Goal: Download file/media

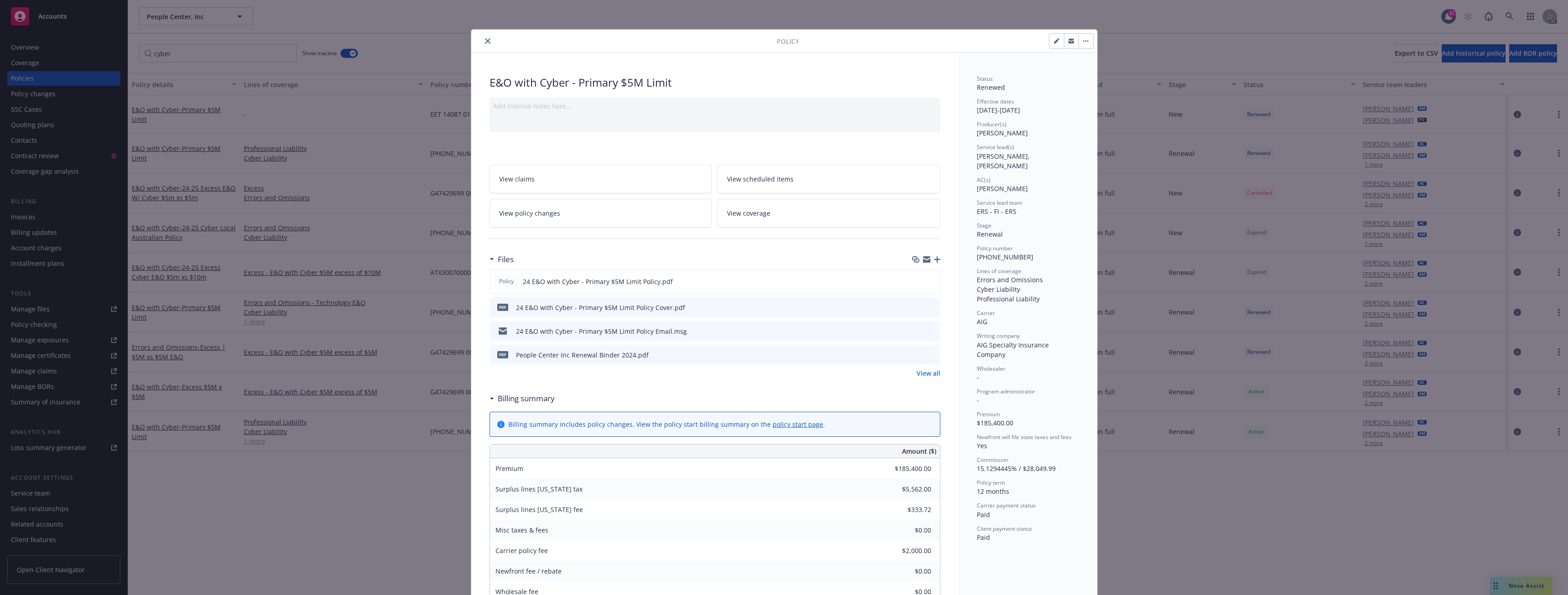
click at [486, 41] on icon "close" at bounding box center [488, 42] width 6 height 6
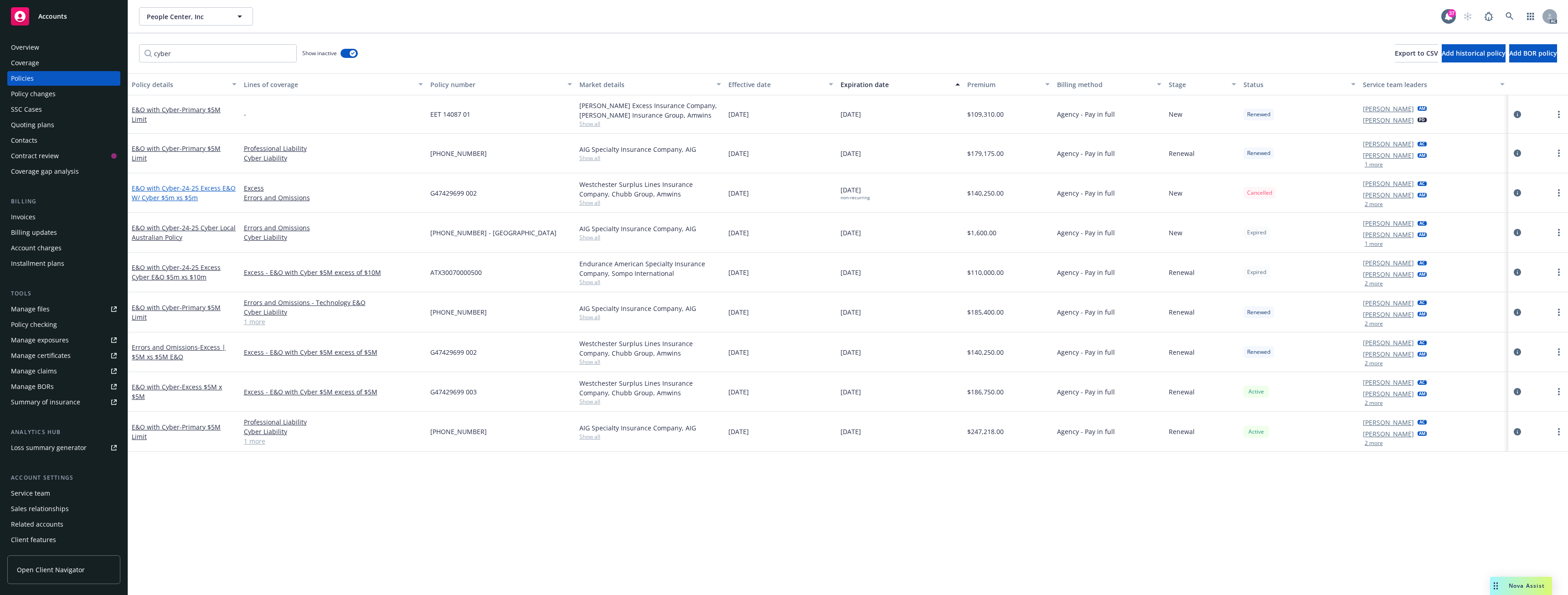
click at [174, 187] on link "E&O with Cyber - 24-25 Excess E&O W/ Cyber $5m xs $5m" at bounding box center [183, 193] width 104 height 18
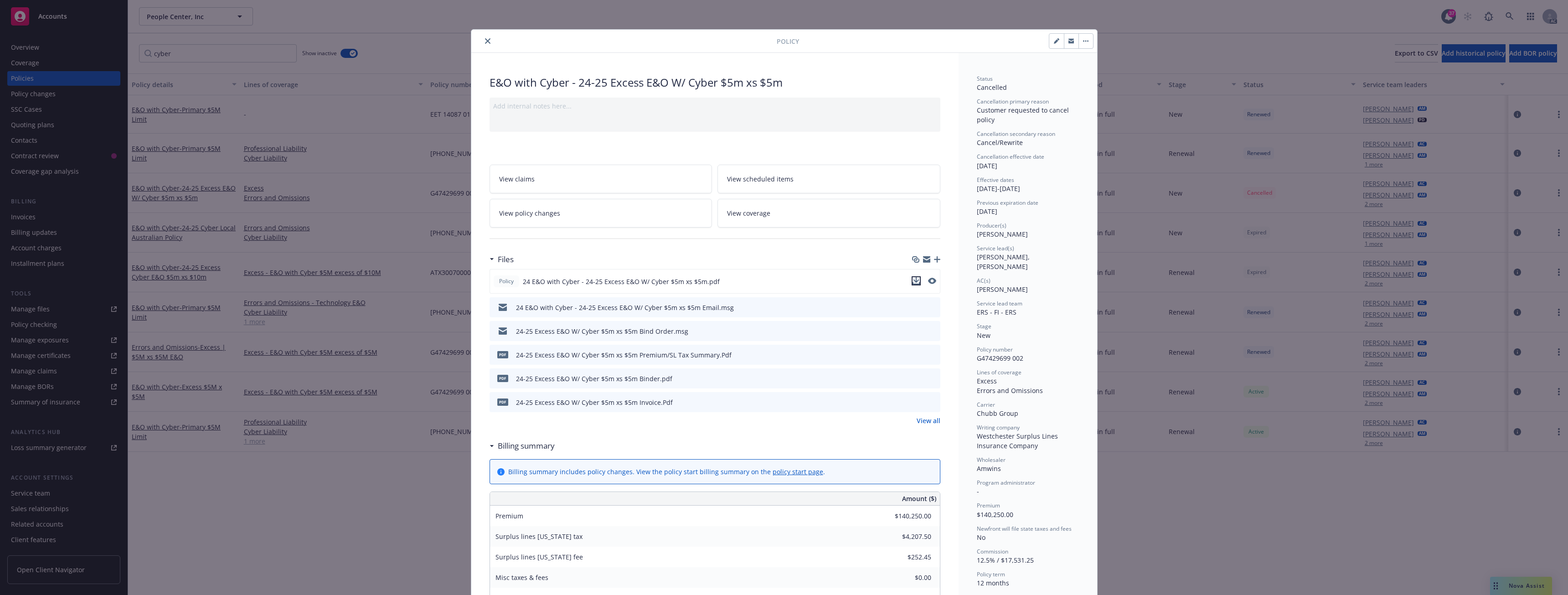
click at [913, 282] on icon "download file" at bounding box center [917, 281] width 8 height 8
